Goal: Information Seeking & Learning: Understand process/instructions

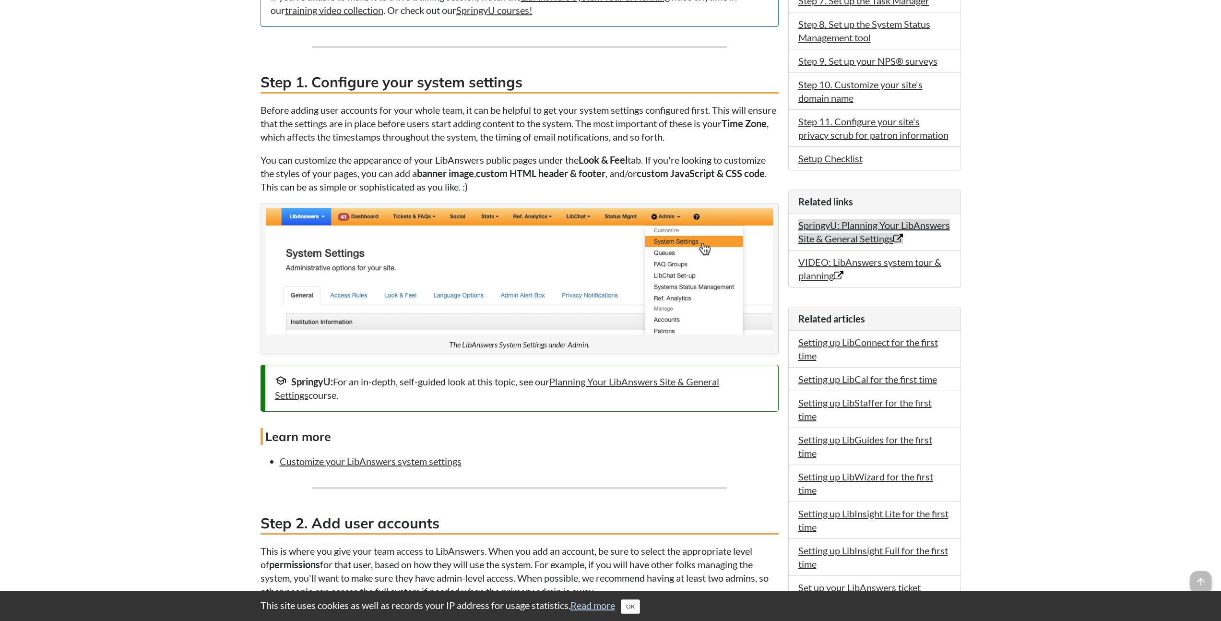
scroll to position [473, 0]
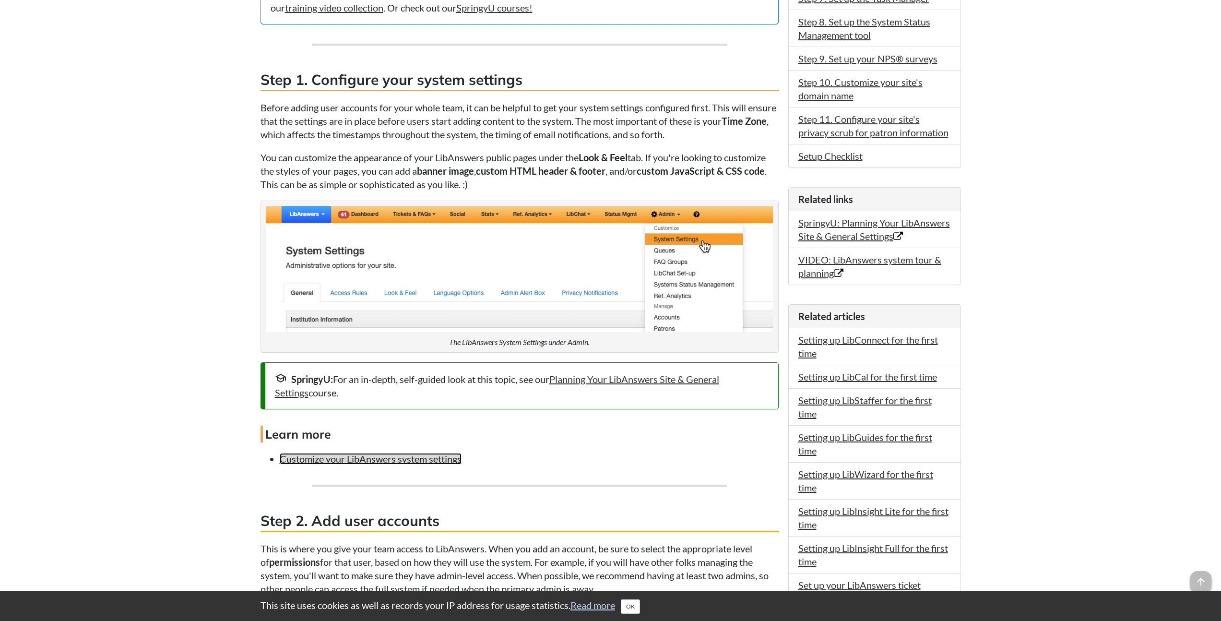
click at [323, 464] on link "Customize your LibAnswers system settings" at bounding box center [371, 459] width 182 height 12
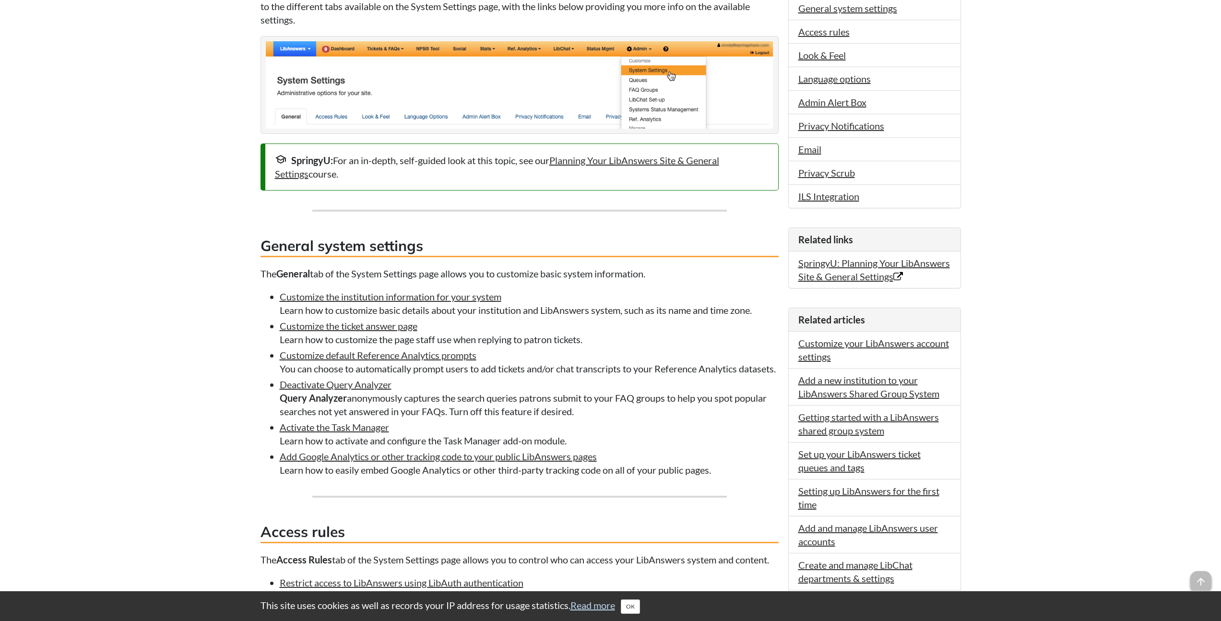
scroll to position [313, 0]
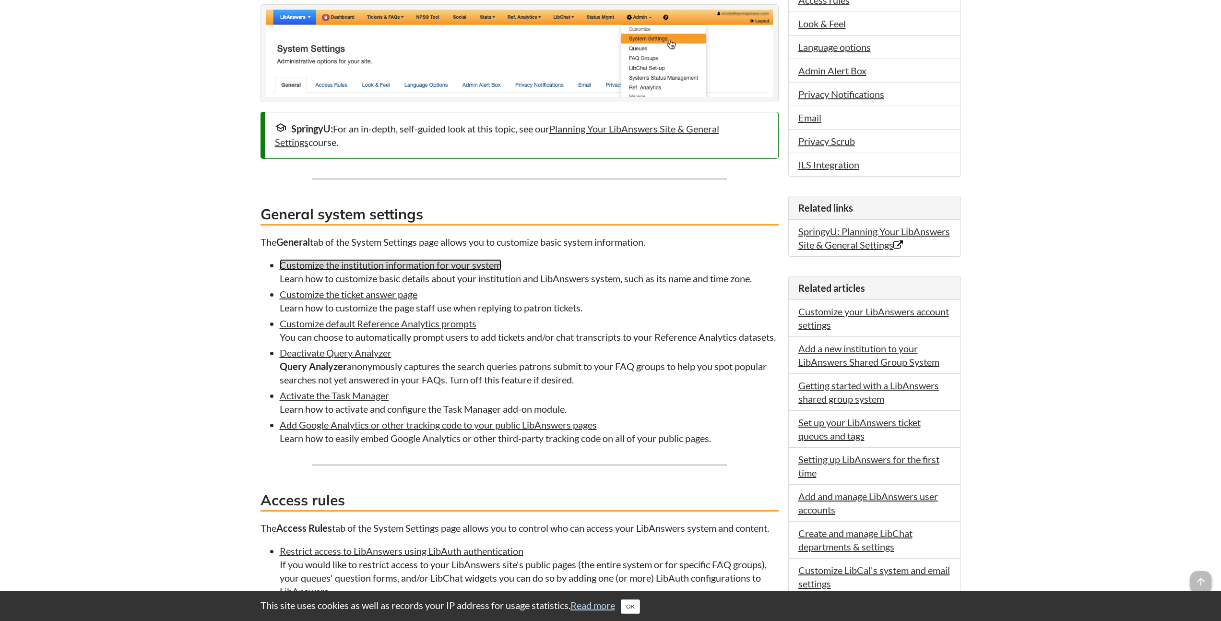
click at [439, 267] on link "Customize the institution information for your system" at bounding box center [391, 265] width 222 height 12
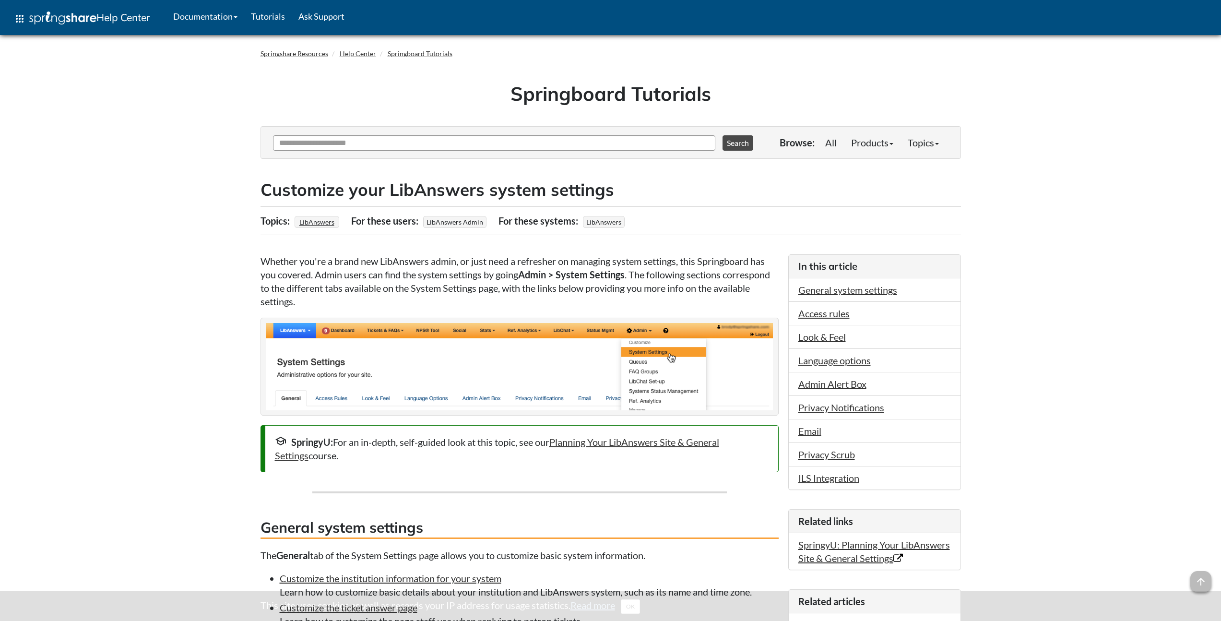
scroll to position [313, 0]
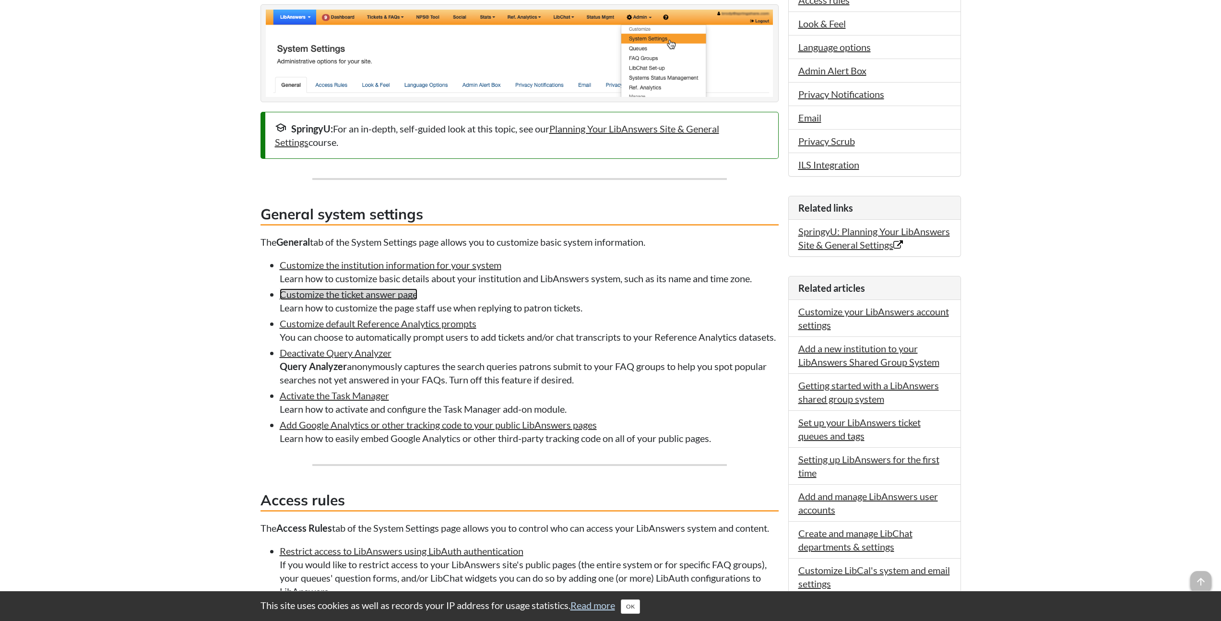
click at [337, 291] on link "Customize the ticket answer page" at bounding box center [349, 294] width 138 height 12
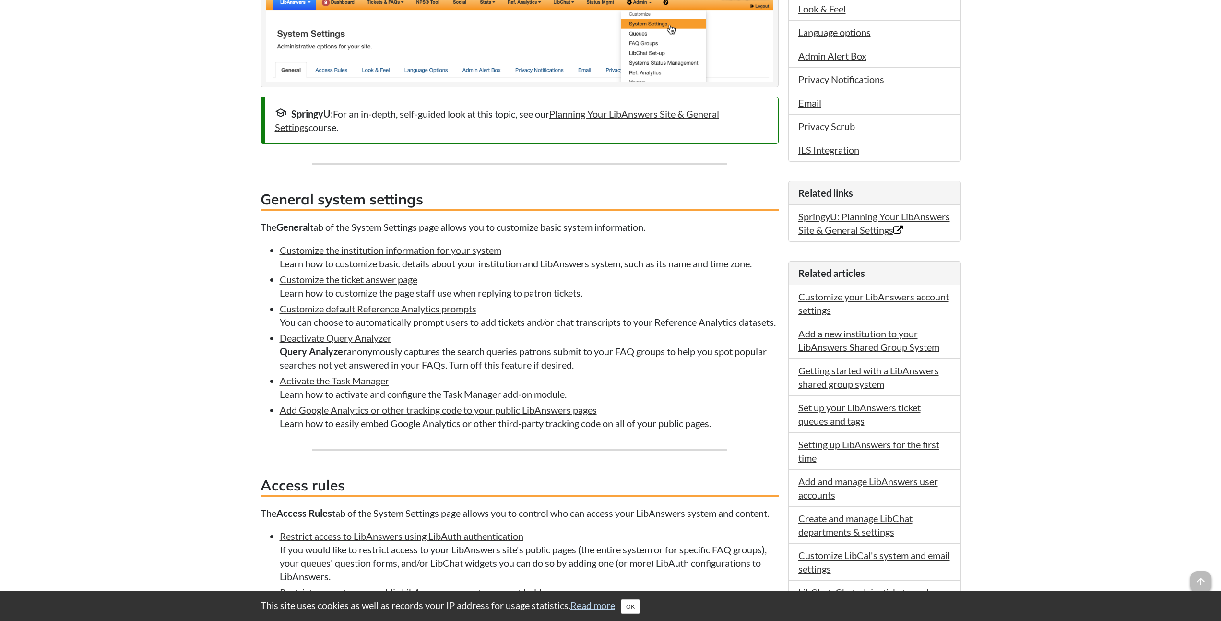
scroll to position [332, 0]
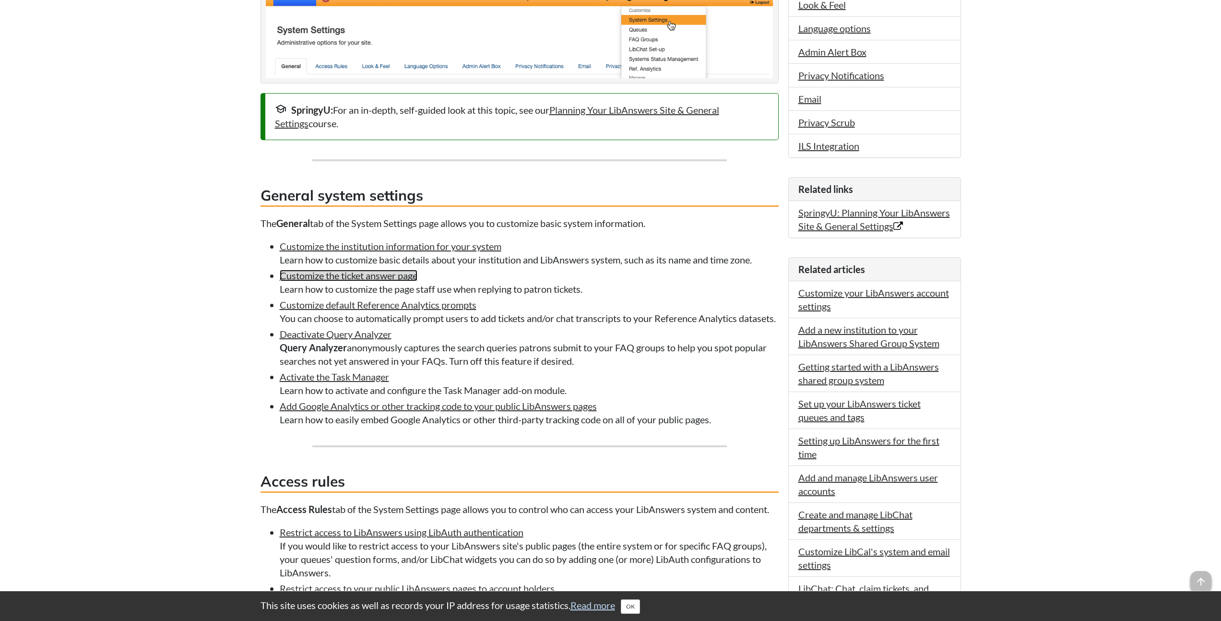
click at [332, 274] on link "Customize the ticket answer page" at bounding box center [349, 276] width 138 height 12
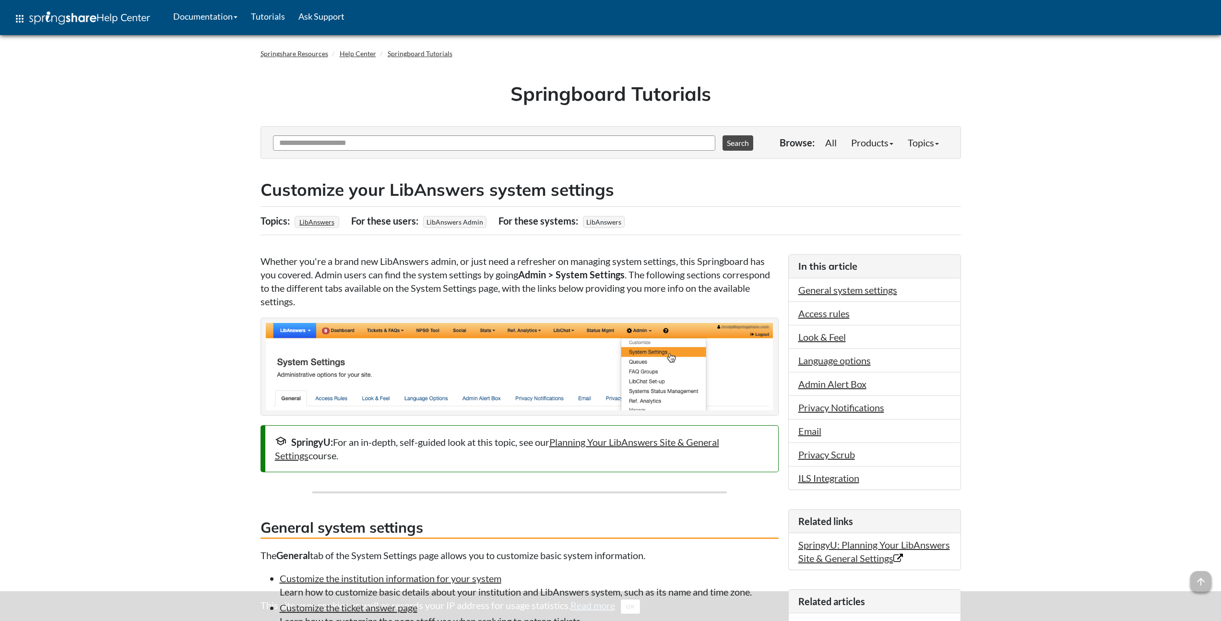
scroll to position [332, 0]
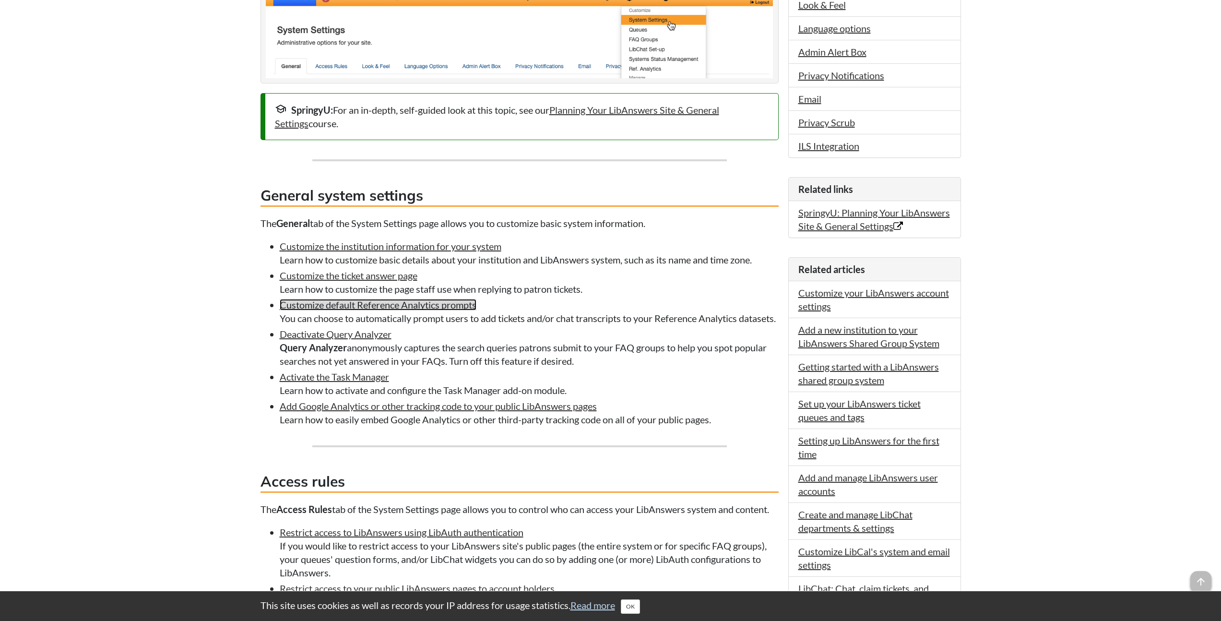
click at [334, 305] on link "Customize default Reference Analytics prompts" at bounding box center [378, 305] width 197 height 12
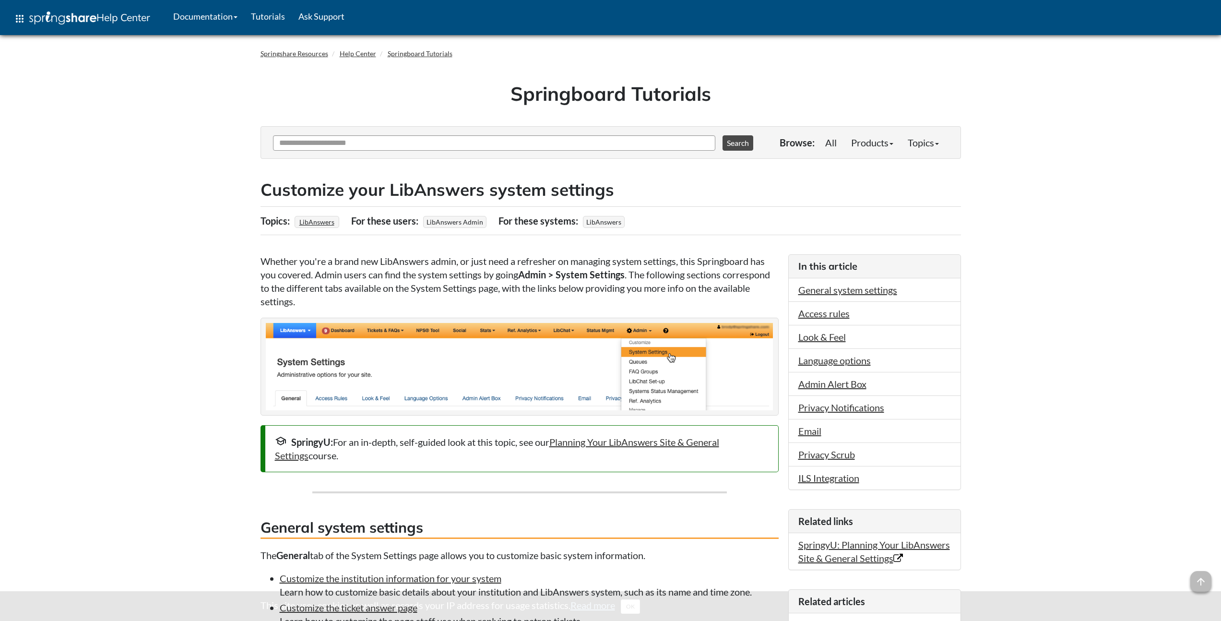
scroll to position [332, 0]
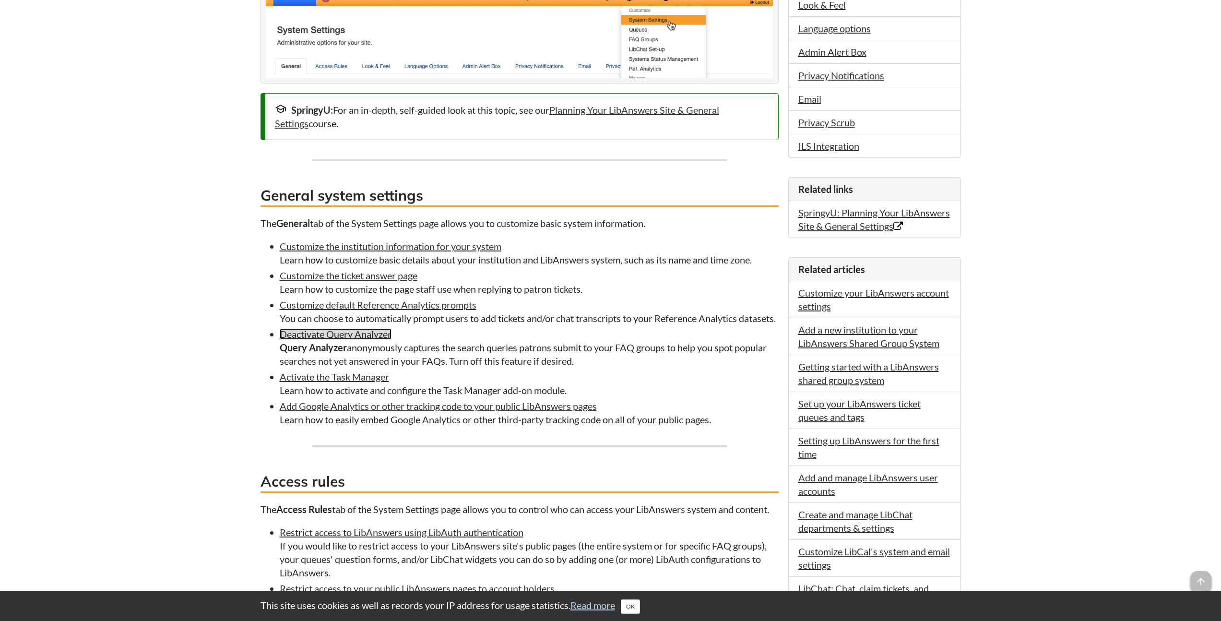
click at [330, 340] on link "Deactivate Query Analyzer" at bounding box center [336, 334] width 112 height 12
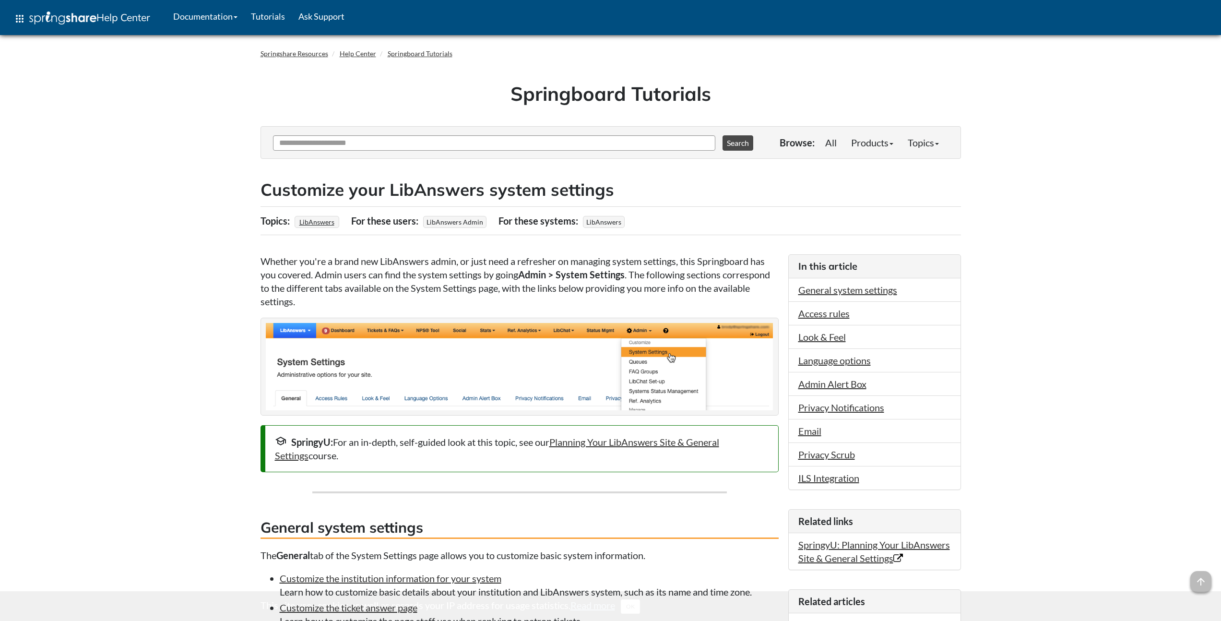
scroll to position [332, 0]
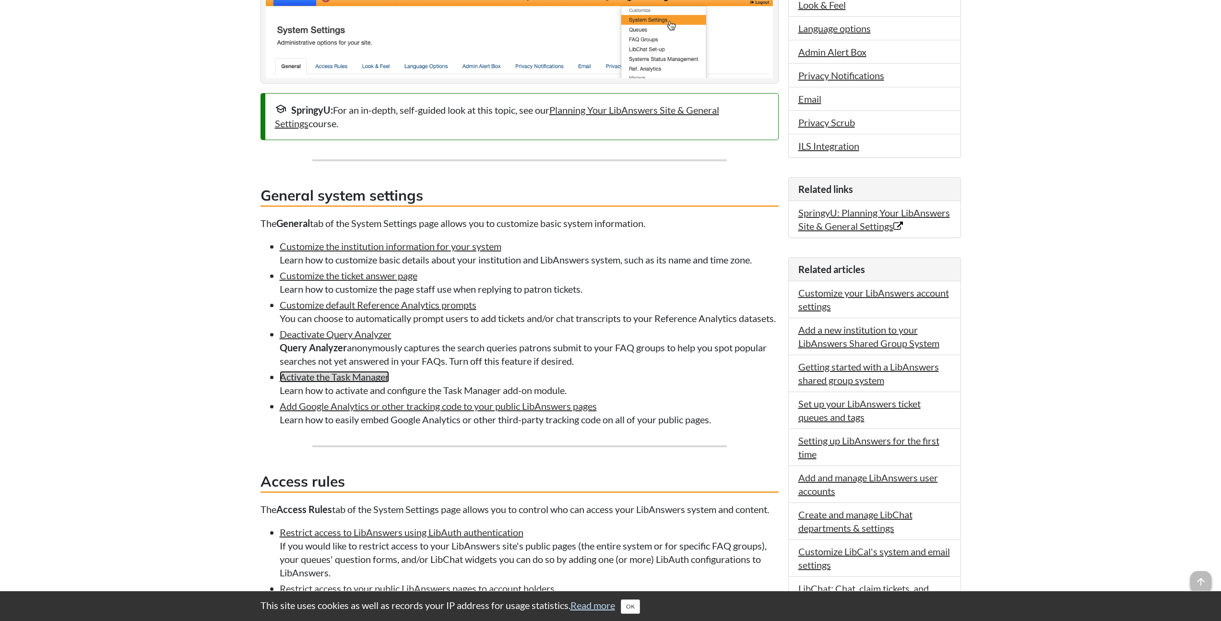
click at [337, 382] on link "Activate the Task Manager" at bounding box center [334, 377] width 109 height 12
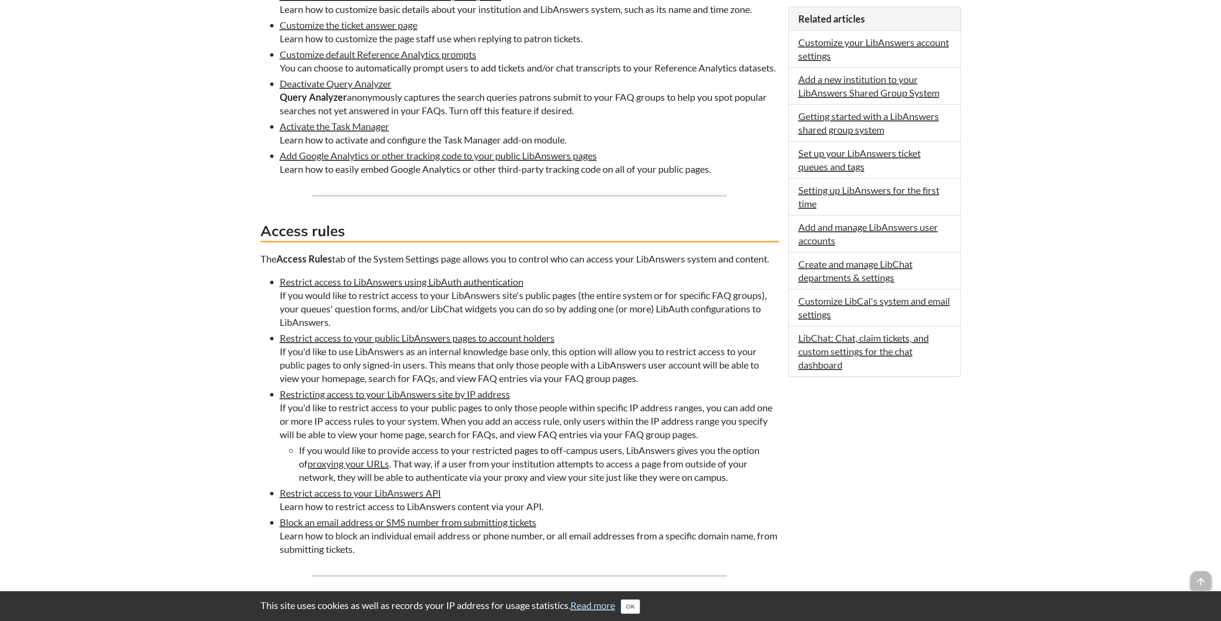
scroll to position [594, 0]
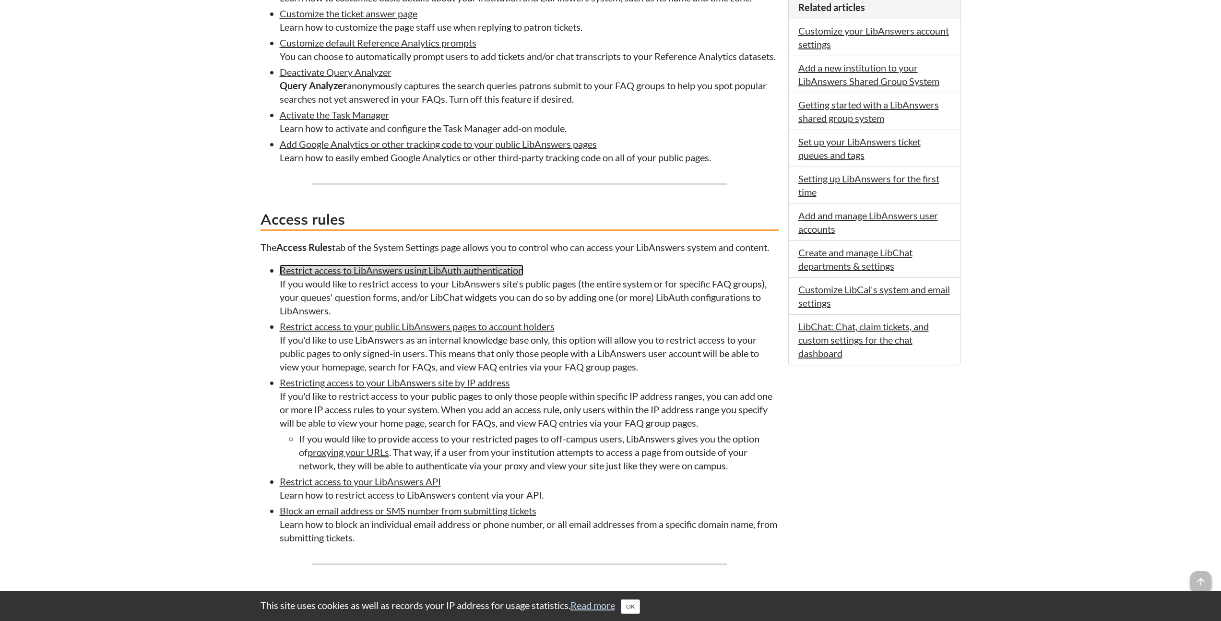
click at [421, 276] on link "Restrict access to LibAnswers using LibAuth authentication" at bounding box center [402, 270] width 244 height 12
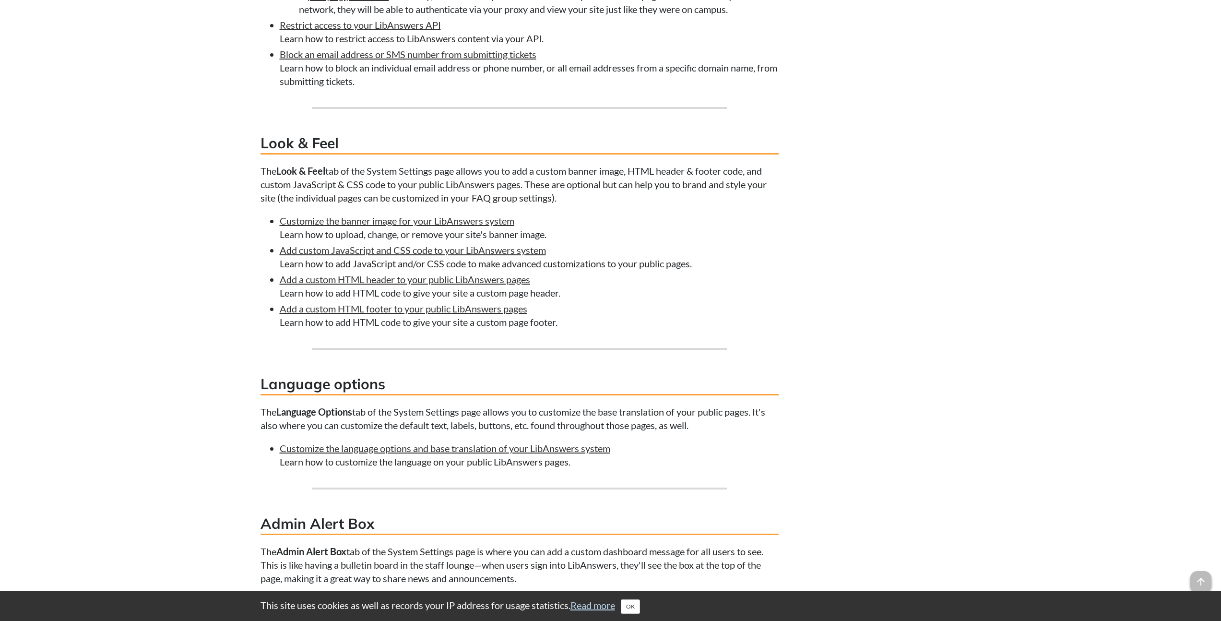
scroll to position [1056, 0]
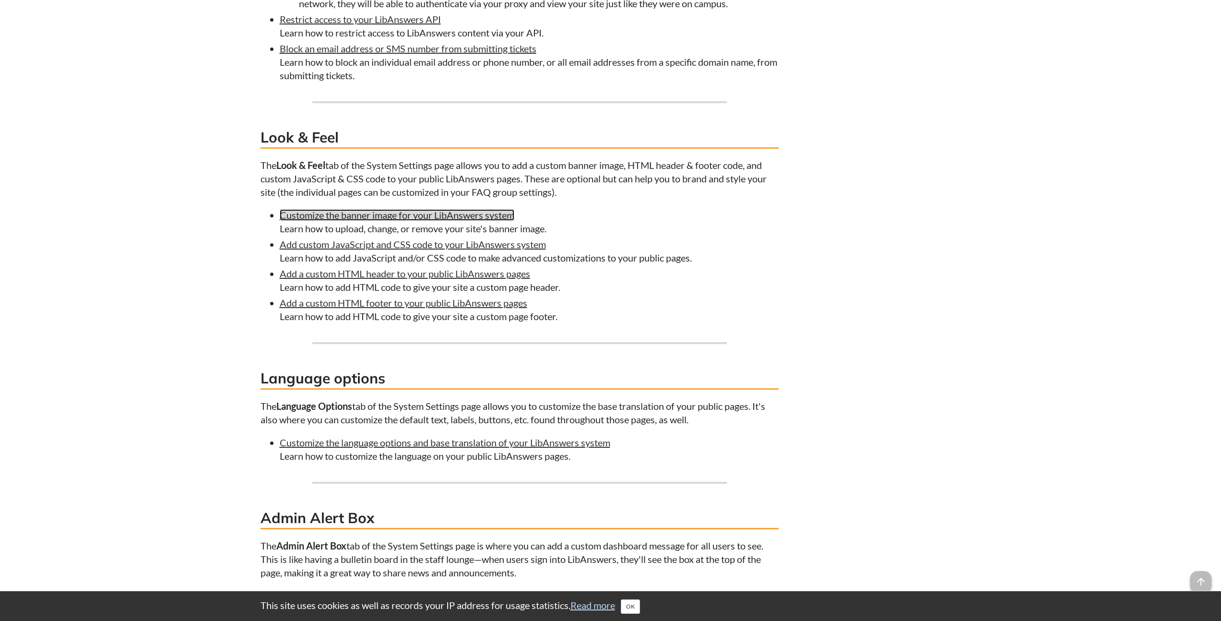
click at [359, 221] on link "Customize the banner image for your LibAnswers system" at bounding box center [397, 215] width 235 height 12
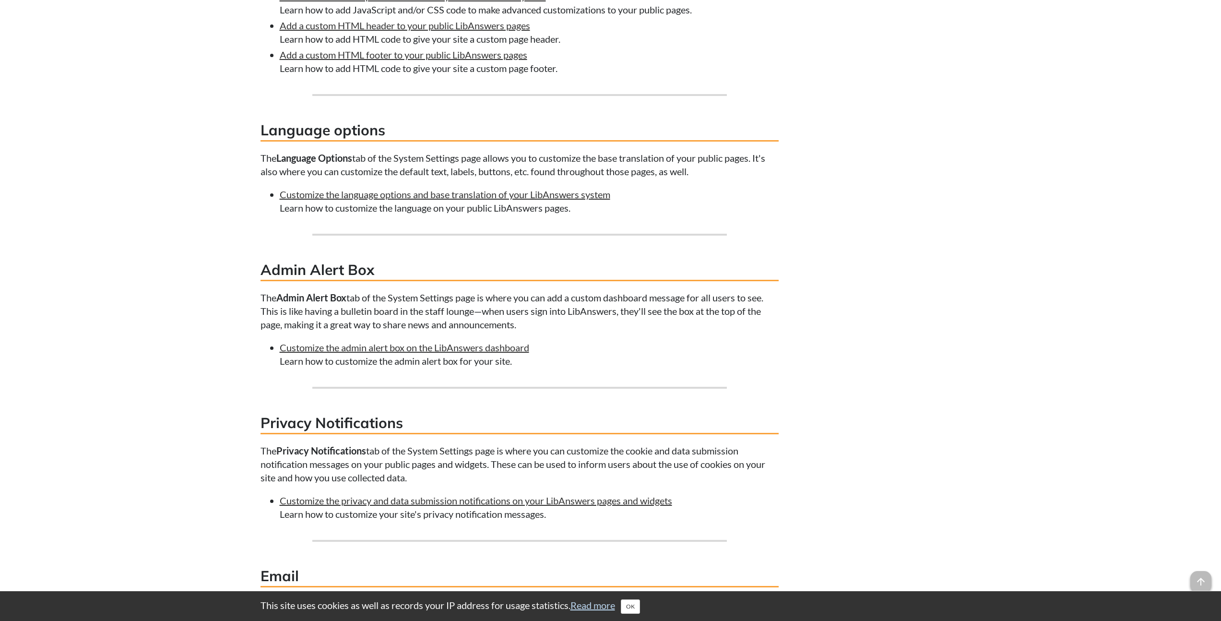
scroll to position [1307, 0]
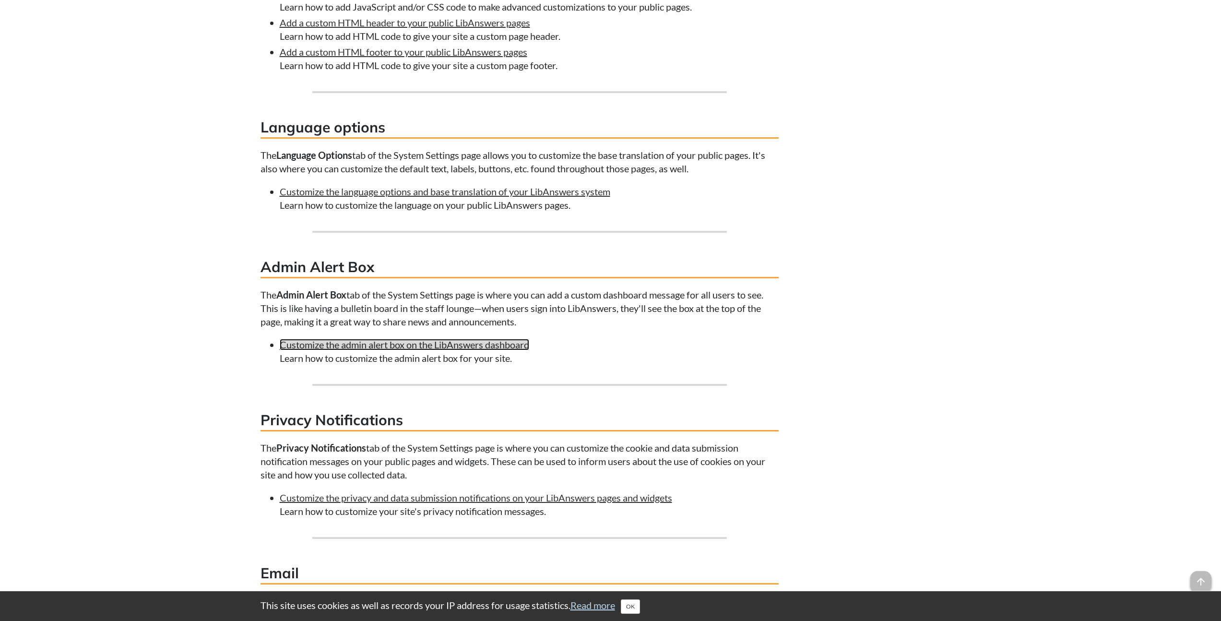
click at [463, 350] on link "Customize the admin alert box on the LibAnswers dashboard" at bounding box center [404, 345] width 249 height 12
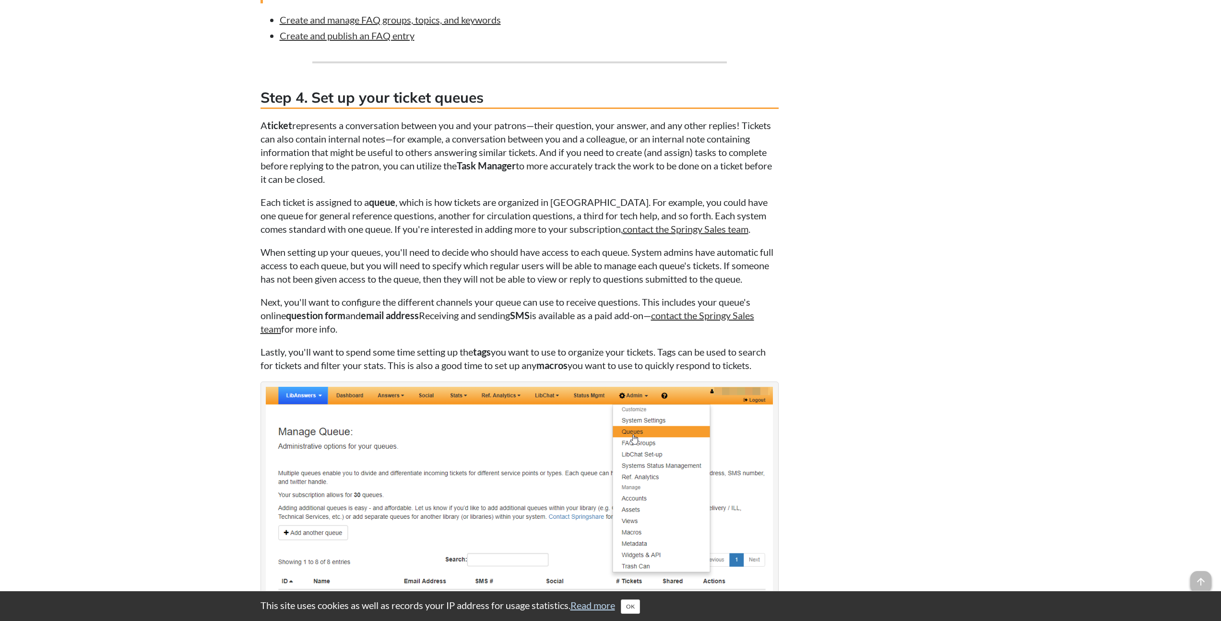
scroll to position [2066, 0]
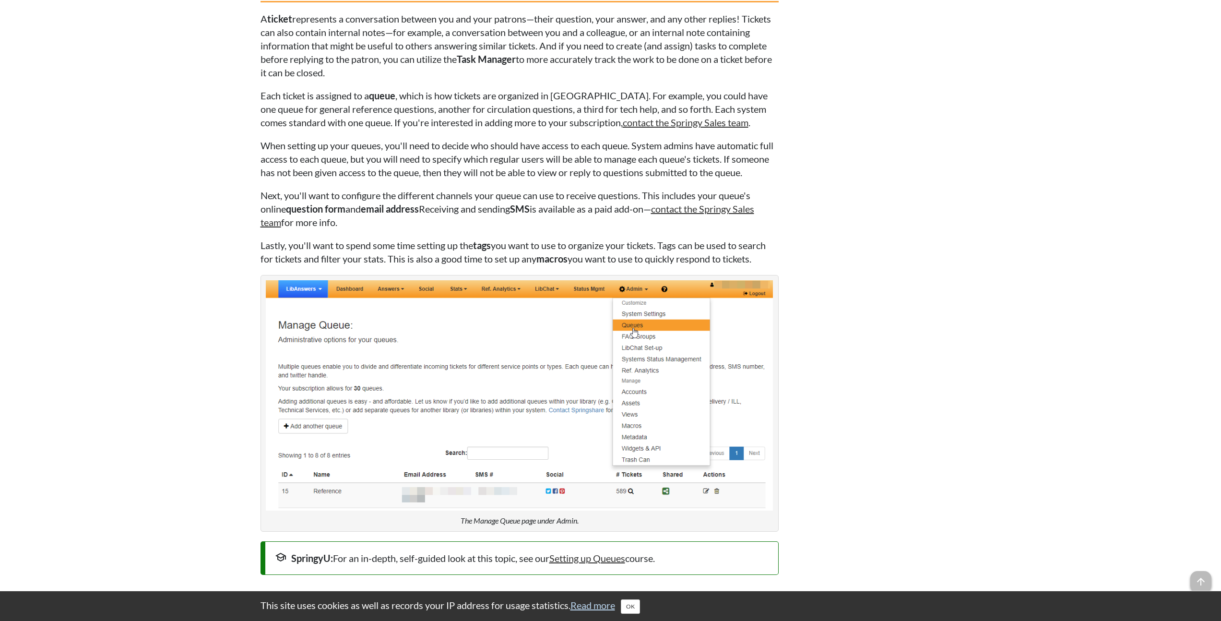
scroll to position [2172, 0]
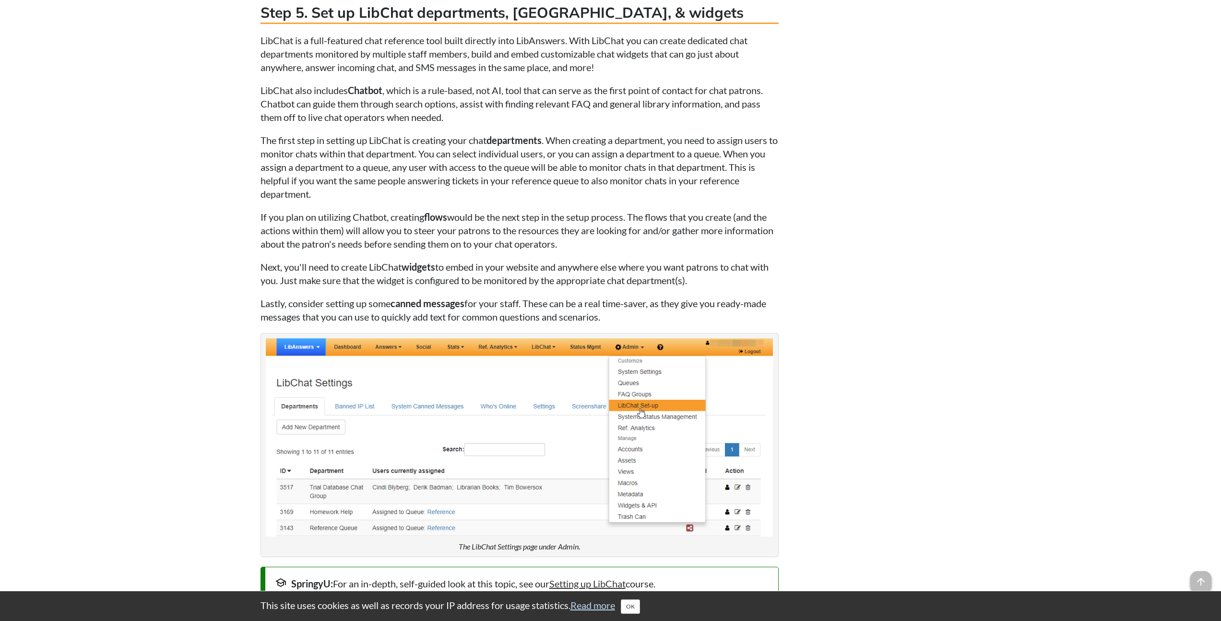
scroll to position [2872, 0]
